Goal: Information Seeking & Learning: Check status

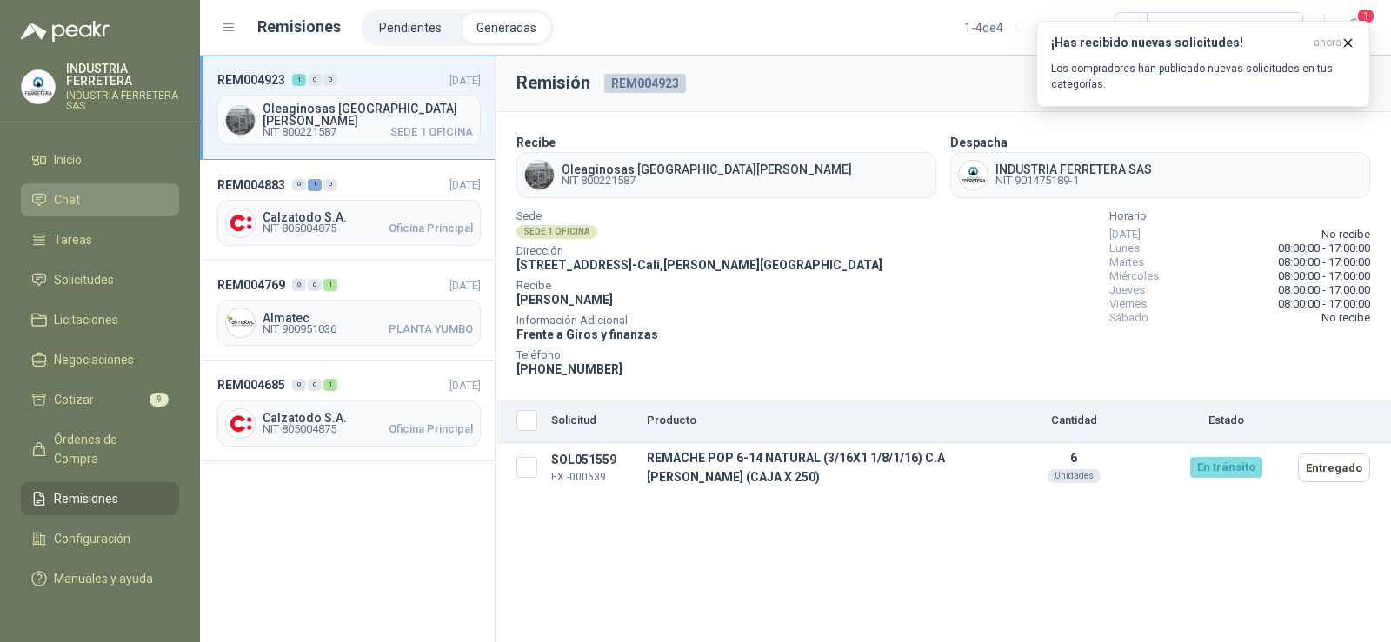
click at [103, 201] on li "Chat" at bounding box center [99, 199] width 137 height 19
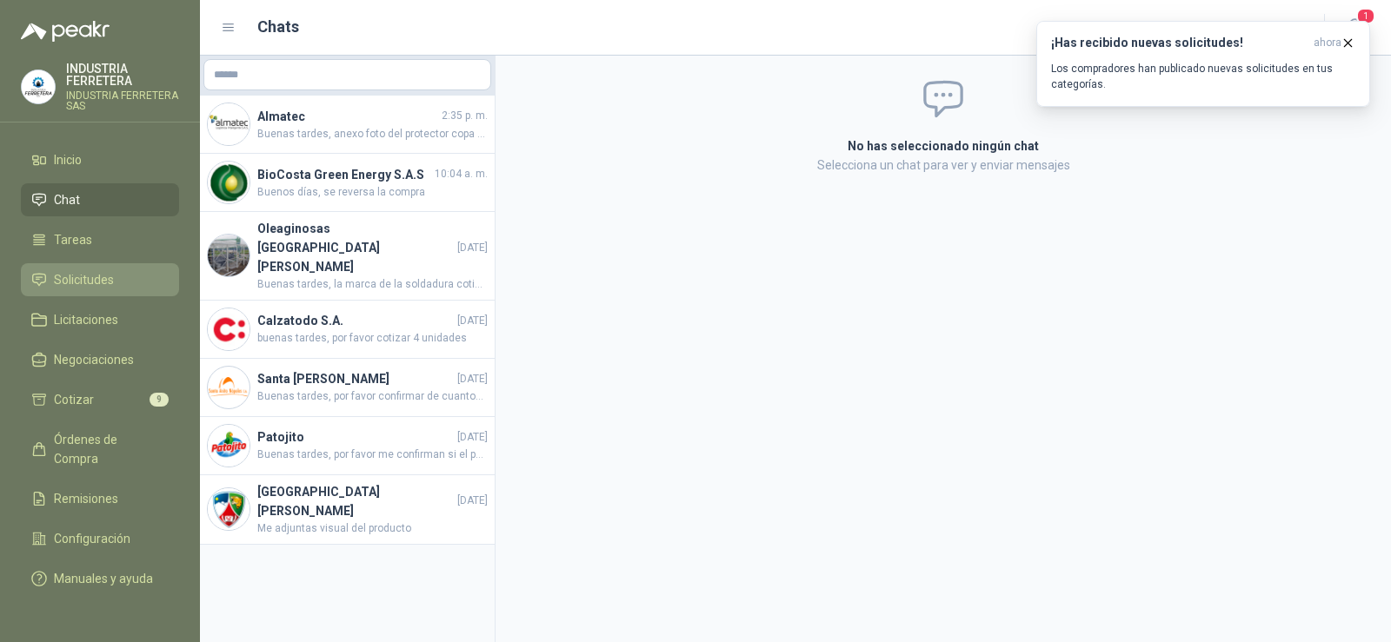
click at [93, 277] on span "Solicitudes" at bounding box center [84, 279] width 60 height 19
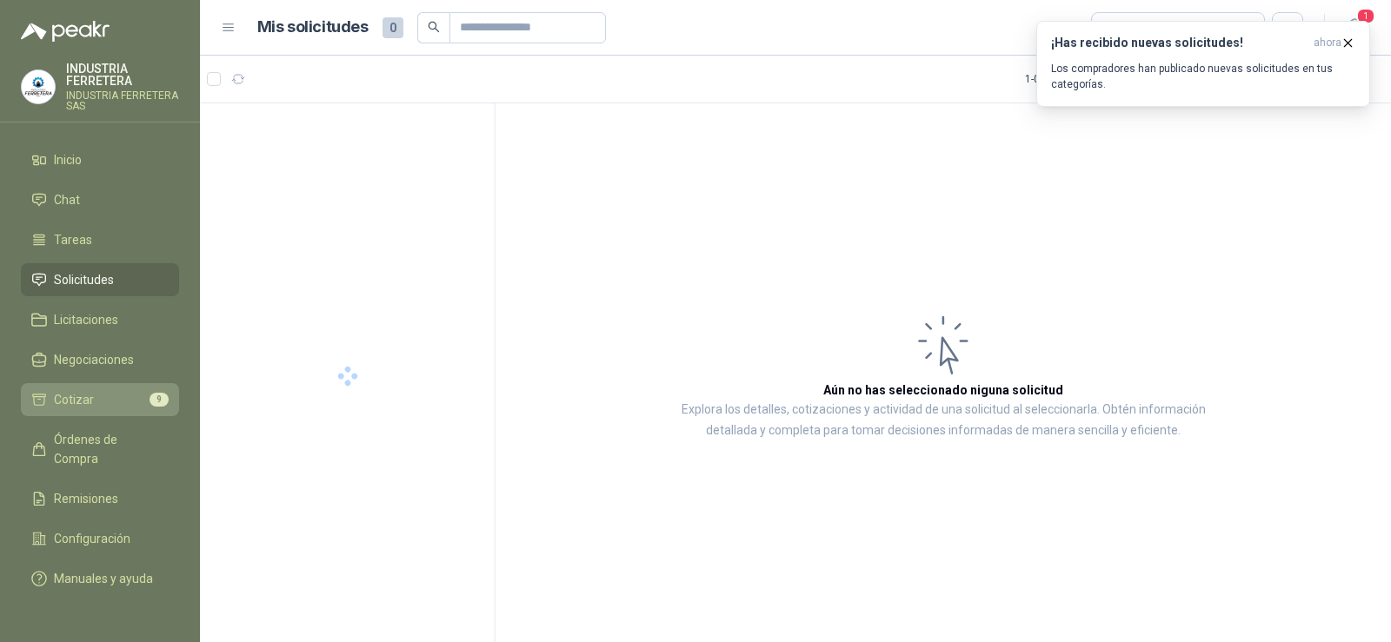
click at [96, 408] on li "Cotizar 9" at bounding box center [99, 399] width 137 height 19
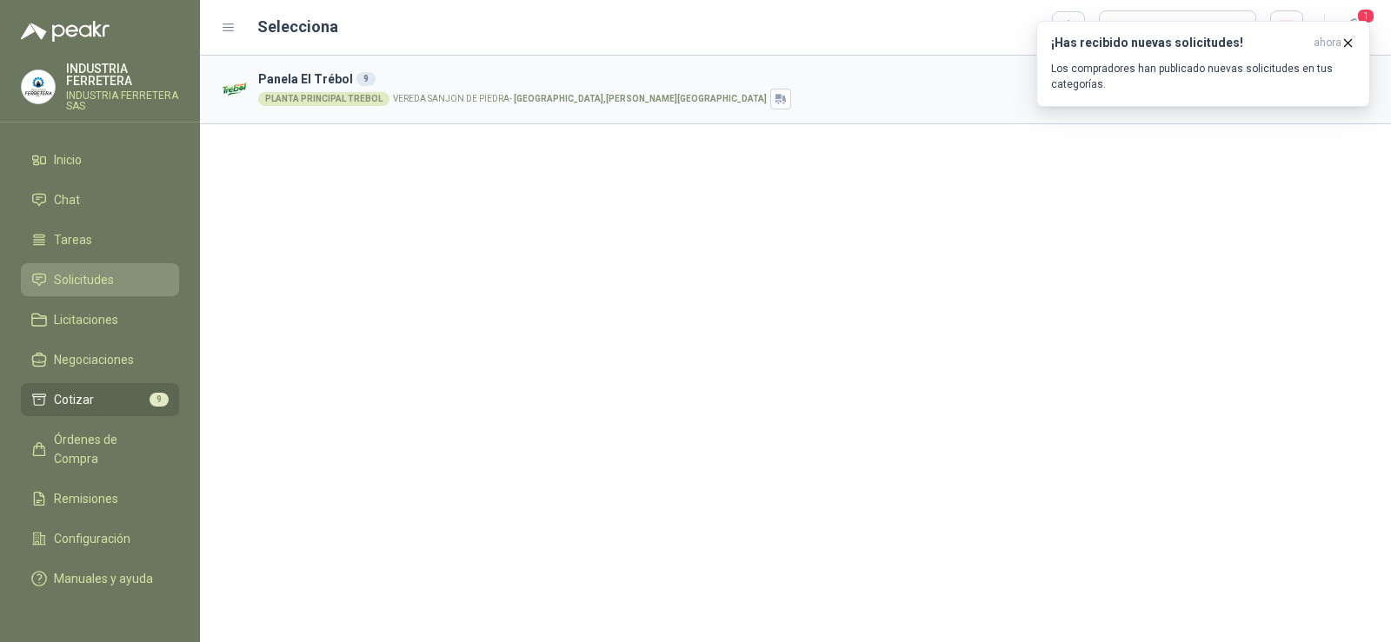
click at [92, 276] on span "Solicitudes" at bounding box center [84, 279] width 60 height 19
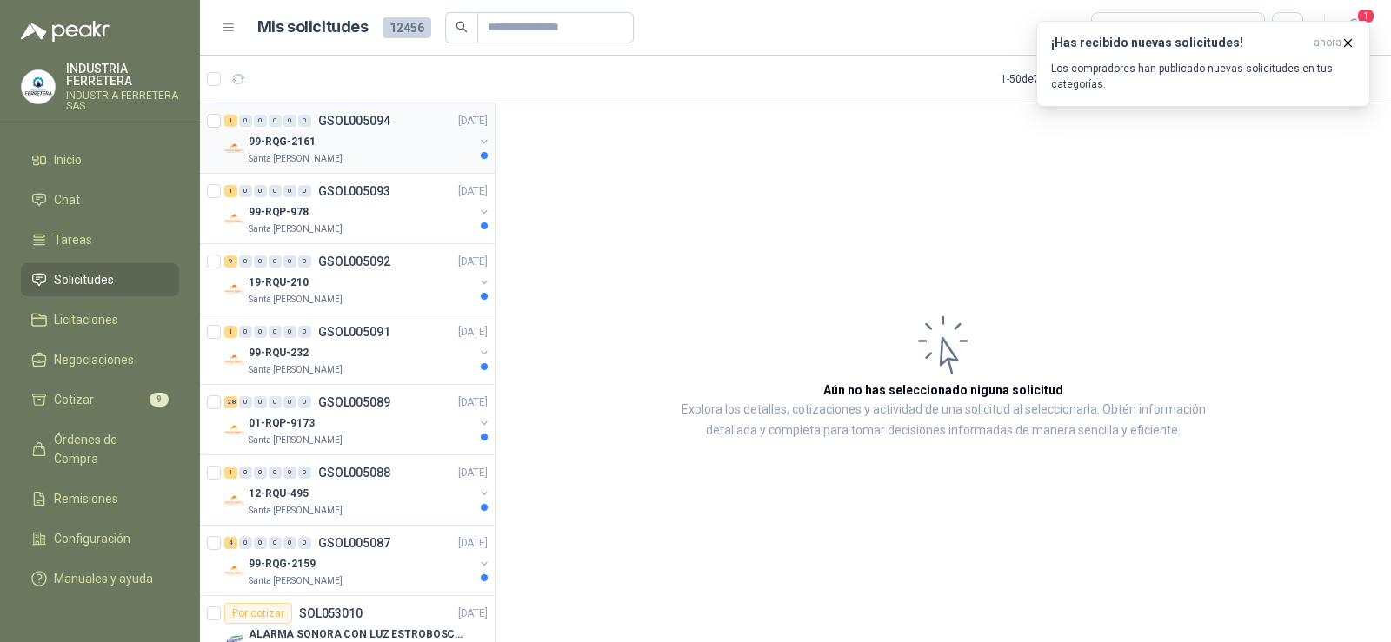
click at [385, 145] on div "99-RQG-2161" at bounding box center [361, 141] width 225 height 21
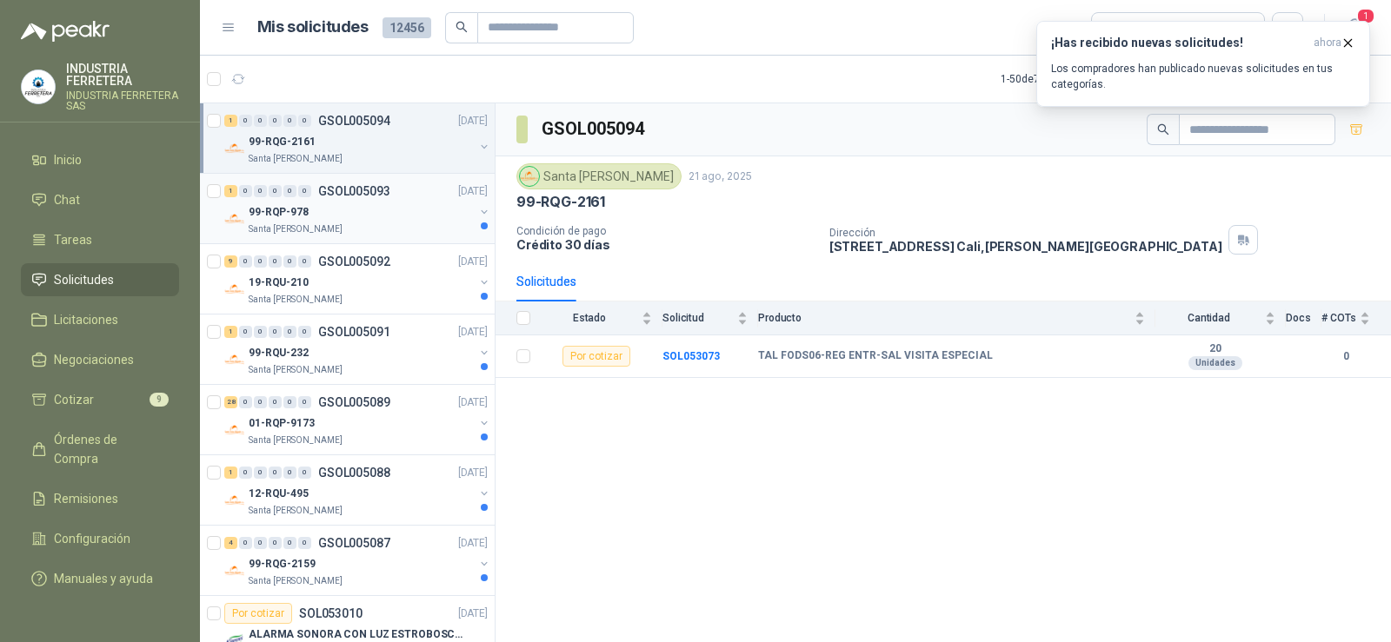
click at [365, 207] on div "99-RQP-978" at bounding box center [361, 212] width 225 height 21
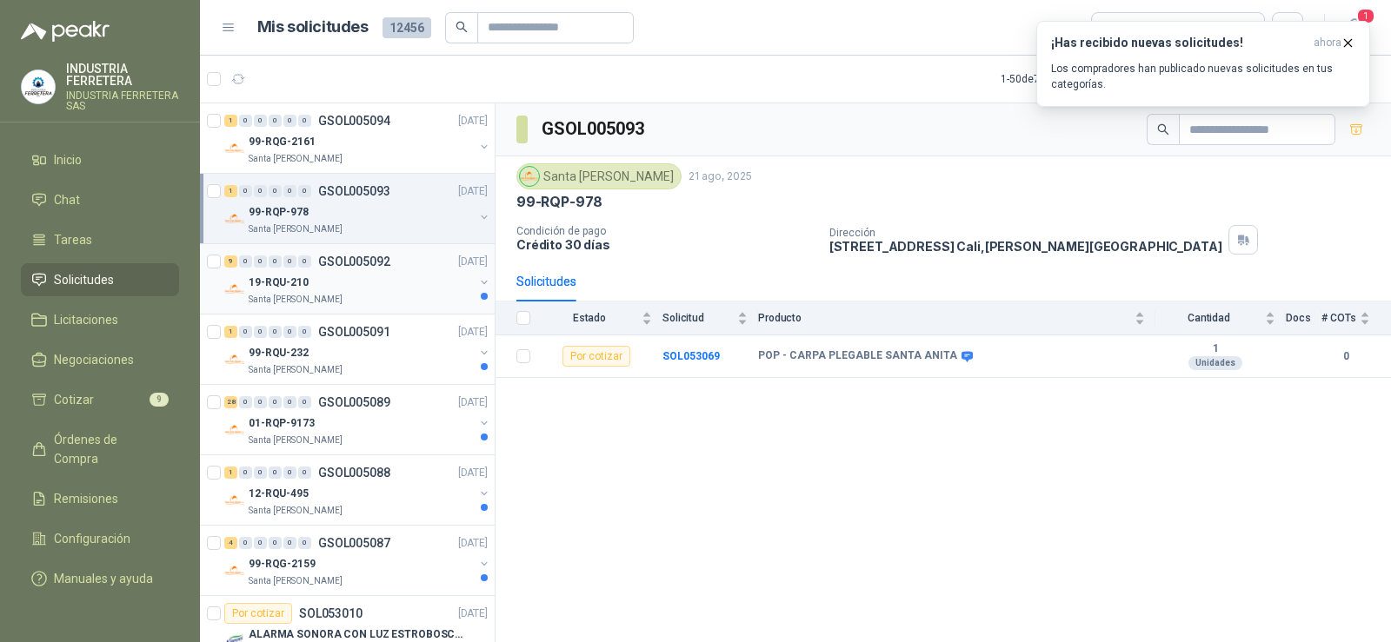
click at [349, 270] on div "9 0 0 0 0 0 GSOL005092 [DATE]" at bounding box center [357, 261] width 267 height 21
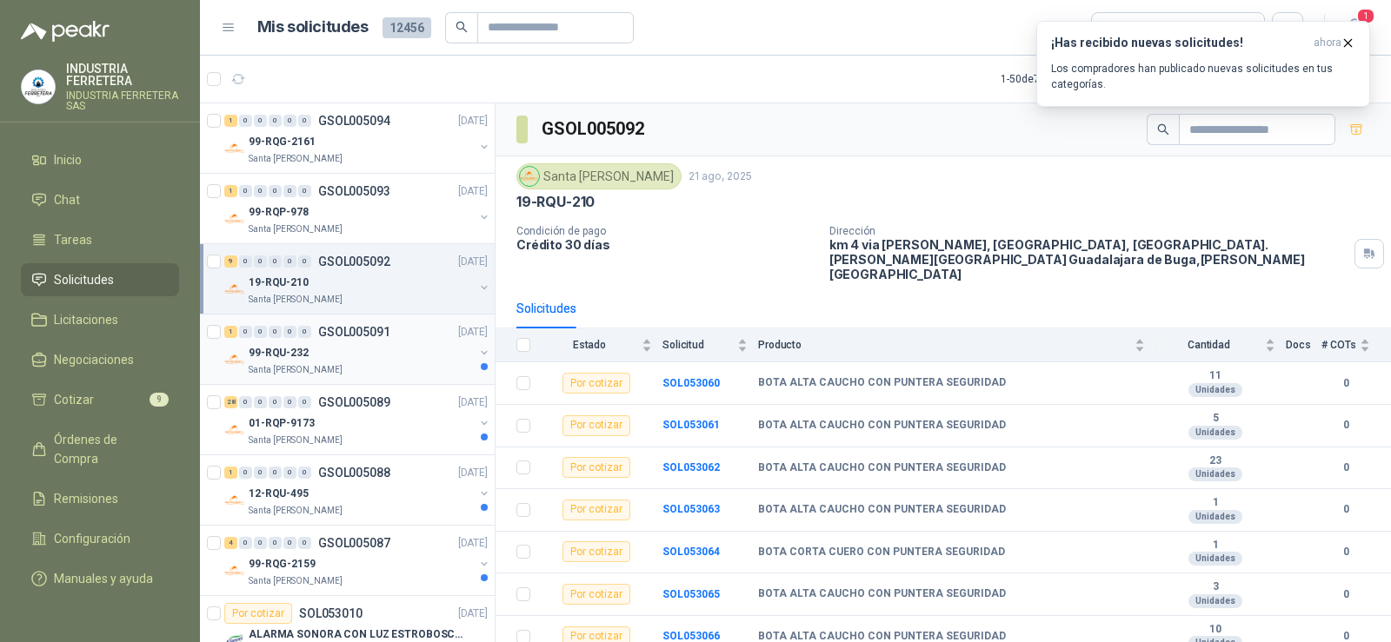
click at [321, 348] on div "99-RQU-232" at bounding box center [361, 352] width 225 height 21
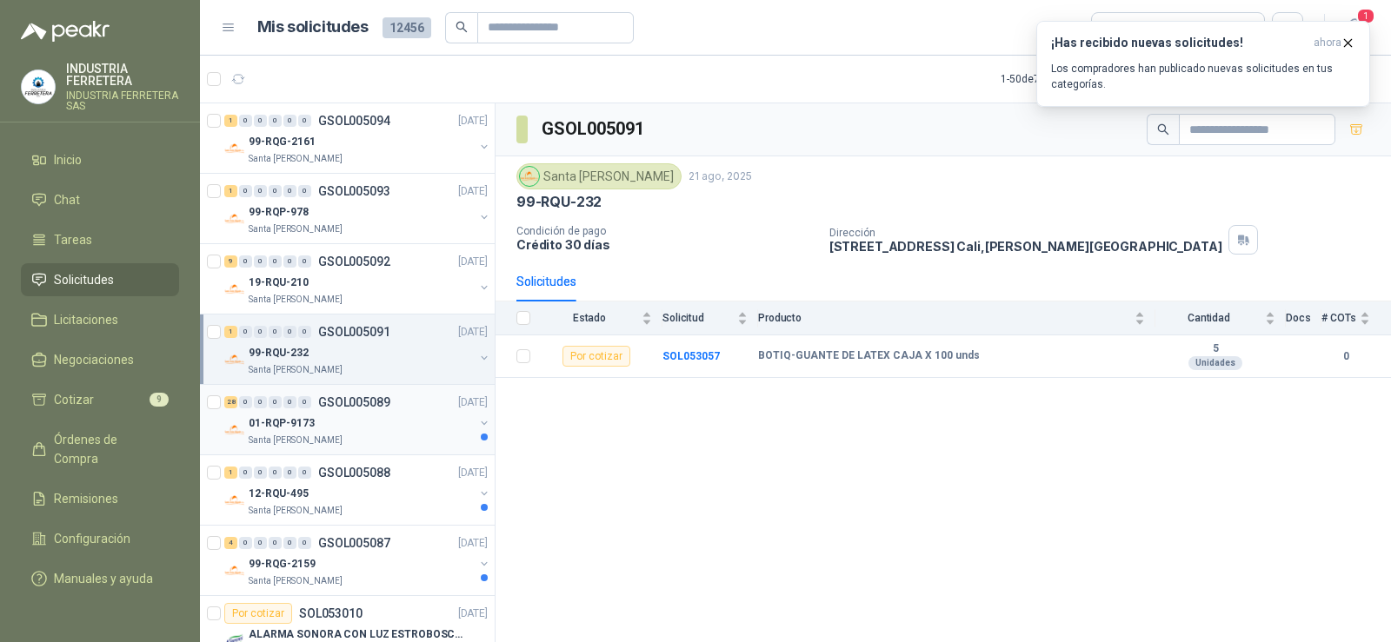
click at [334, 421] on div "01-RQP-9173" at bounding box center [361, 423] width 225 height 21
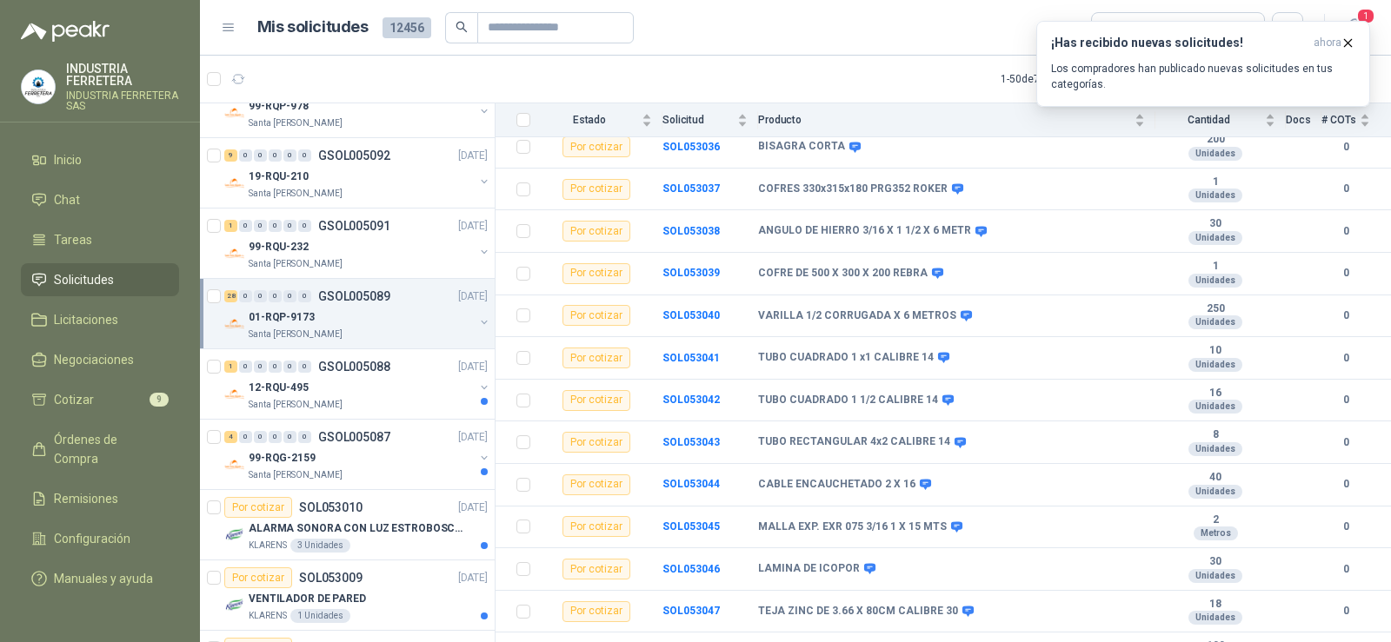
scroll to position [174, 0]
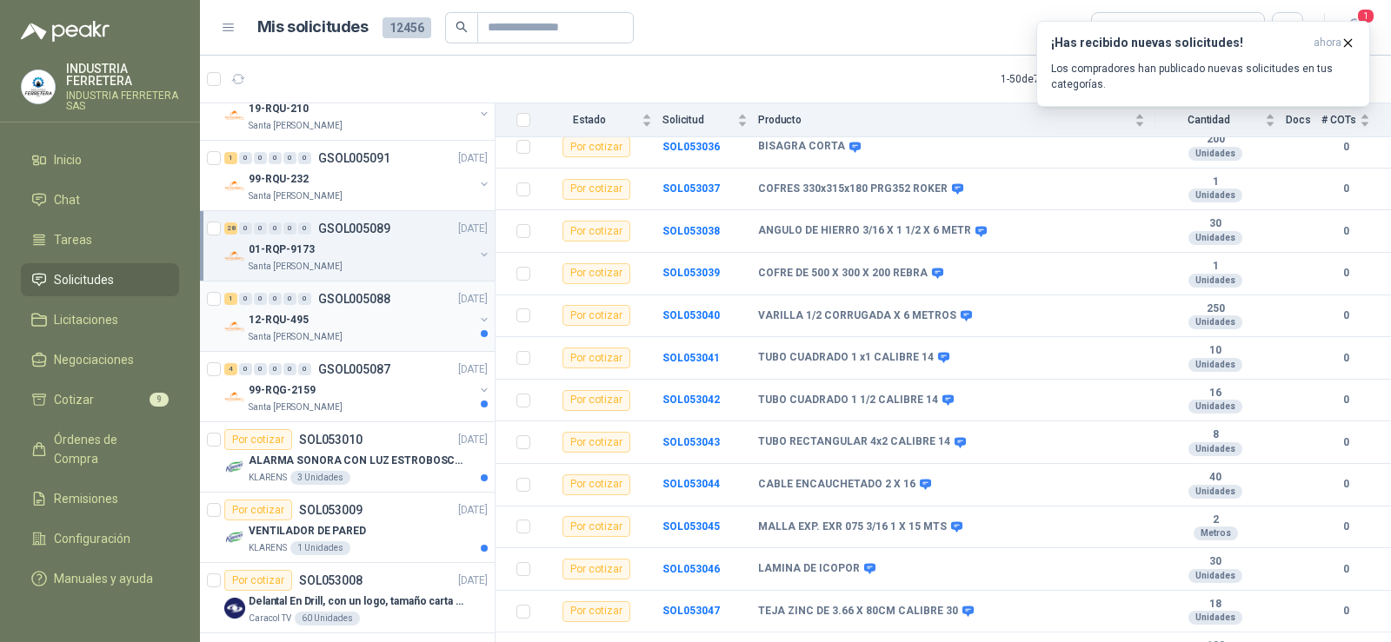
click at [316, 314] on div "12-RQU-495" at bounding box center [361, 319] width 225 height 21
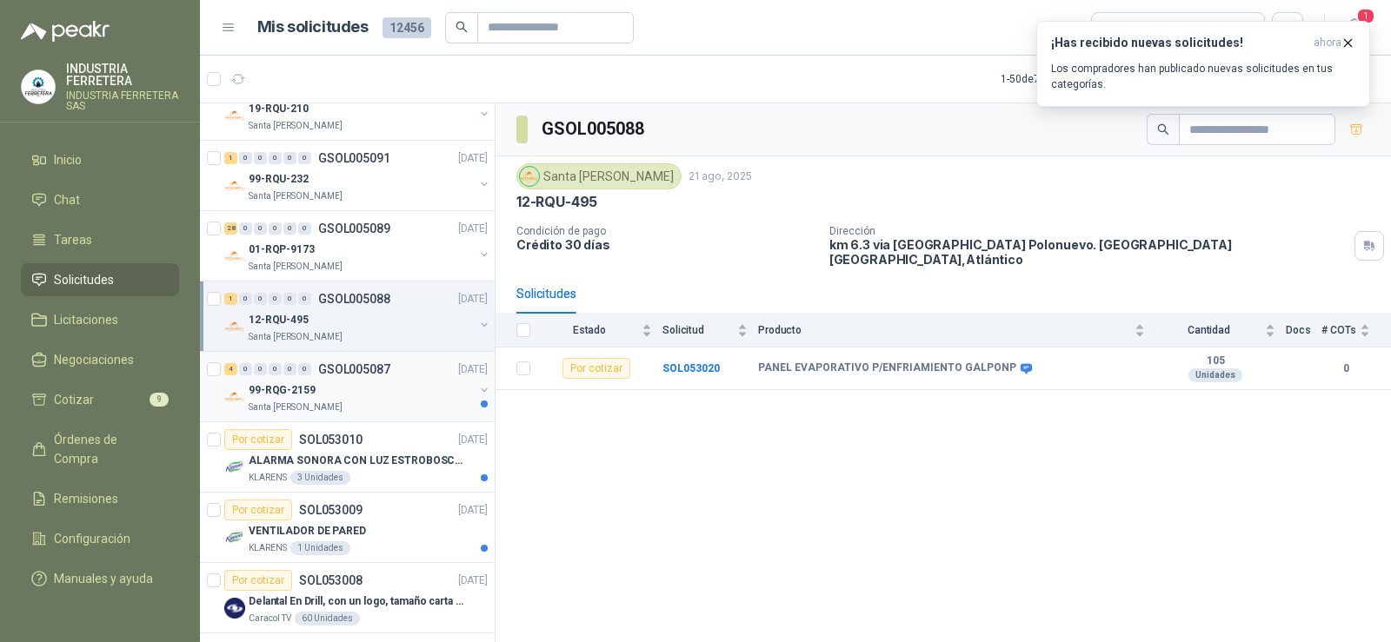
click at [318, 404] on p "Santa [PERSON_NAME]" at bounding box center [296, 408] width 94 height 14
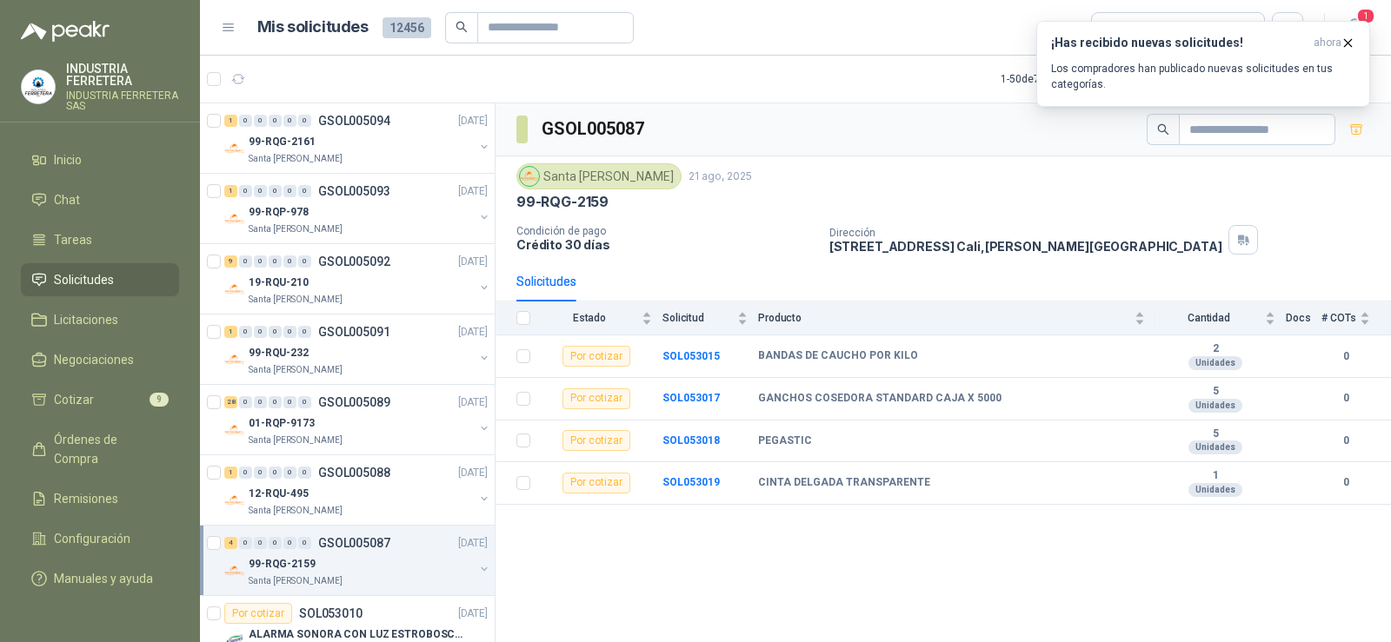
click at [98, 287] on span "Solicitudes" at bounding box center [84, 279] width 60 height 19
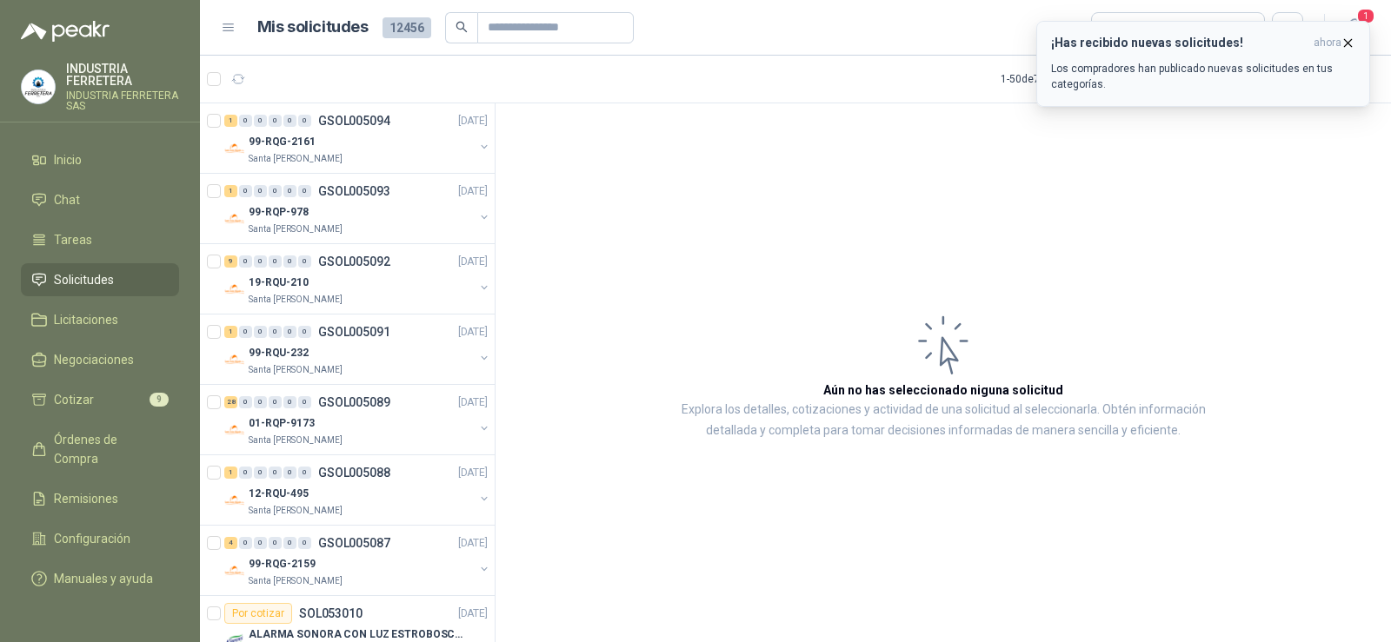
click at [1261, 47] on h3 "¡Has recibido nuevas solicitudes!" at bounding box center [1179, 43] width 256 height 15
